Goal: Task Accomplishment & Management: Manage account settings

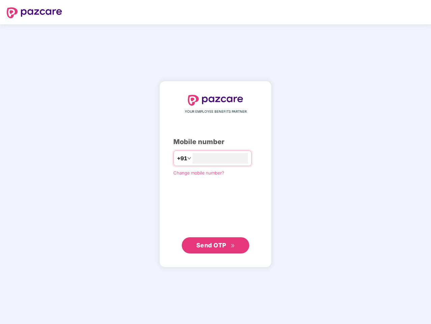
click at [216, 162] on input "number" at bounding box center [220, 158] width 55 height 11
click at [34, 13] on img at bounding box center [34, 12] width 55 height 11
click at [177, 158] on span "+91" at bounding box center [182, 158] width 10 height 8
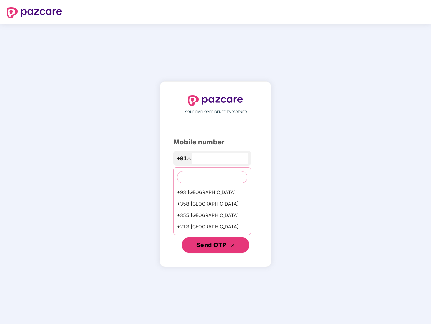
click at [216, 245] on span "Send OTP" at bounding box center [211, 244] width 30 height 7
